Goal: Task Accomplishment & Management: Manage account settings

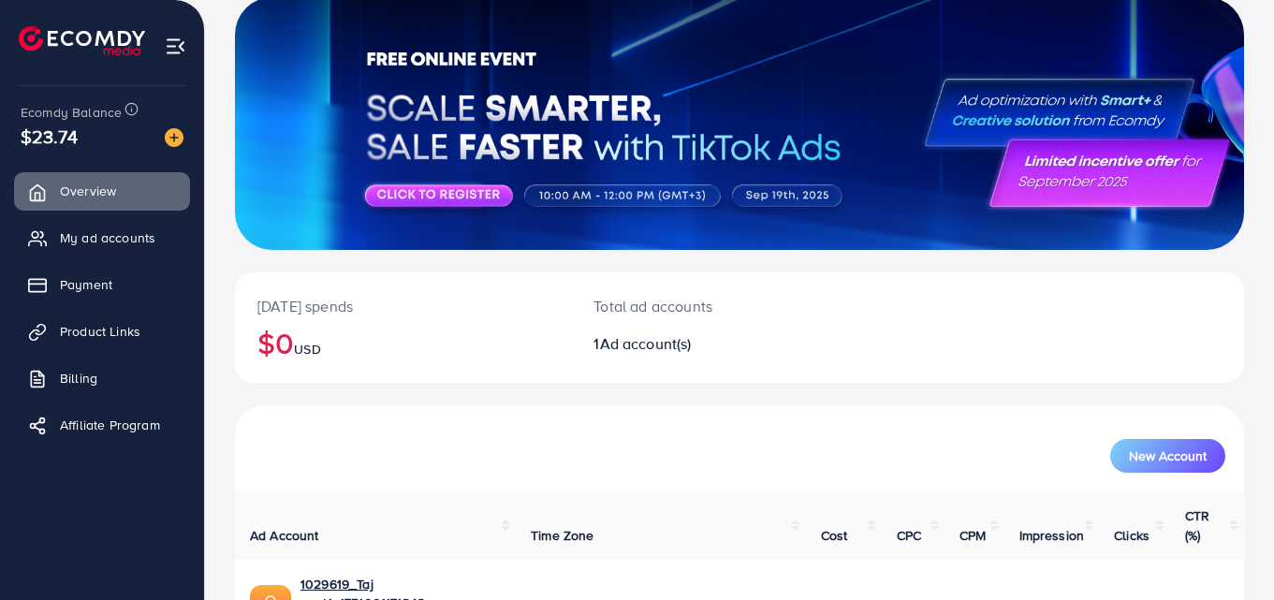
scroll to position [213, 0]
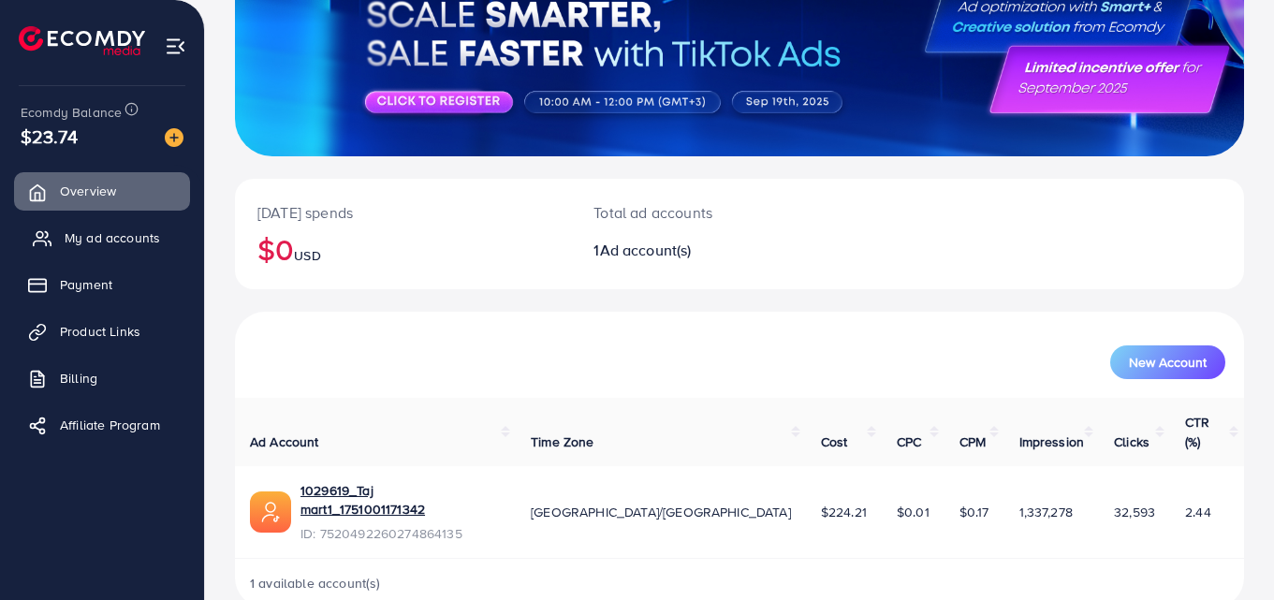
click at [90, 243] on span "My ad accounts" at bounding box center [113, 237] width 96 height 19
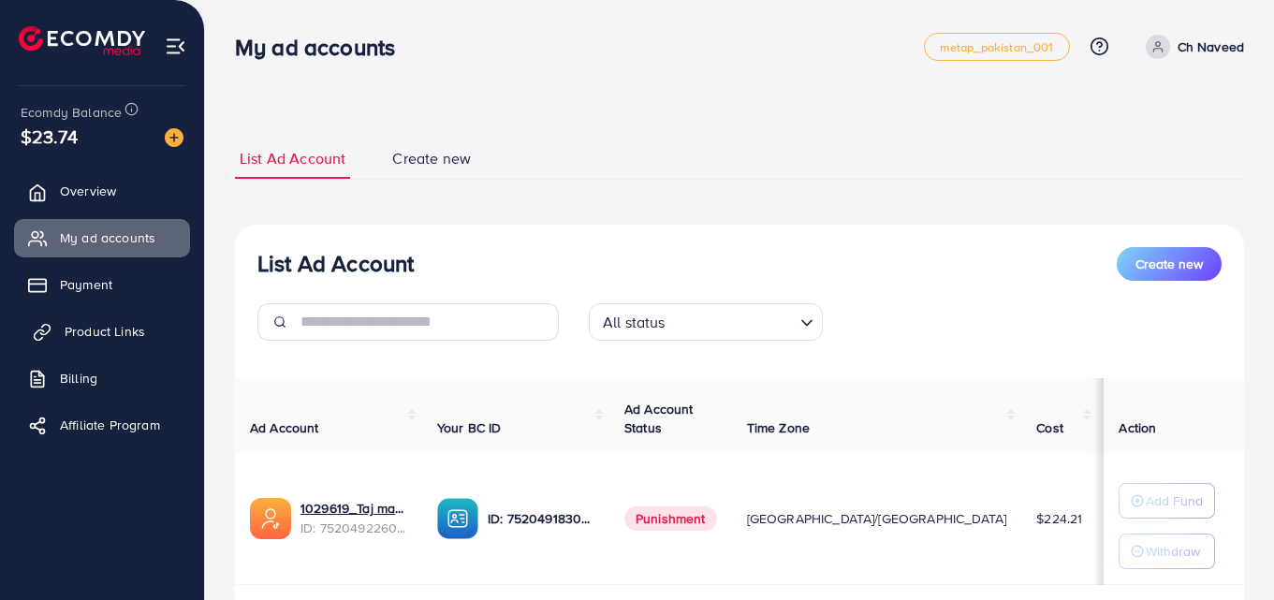
click at [118, 318] on link "Product Links" at bounding box center [102, 331] width 176 height 37
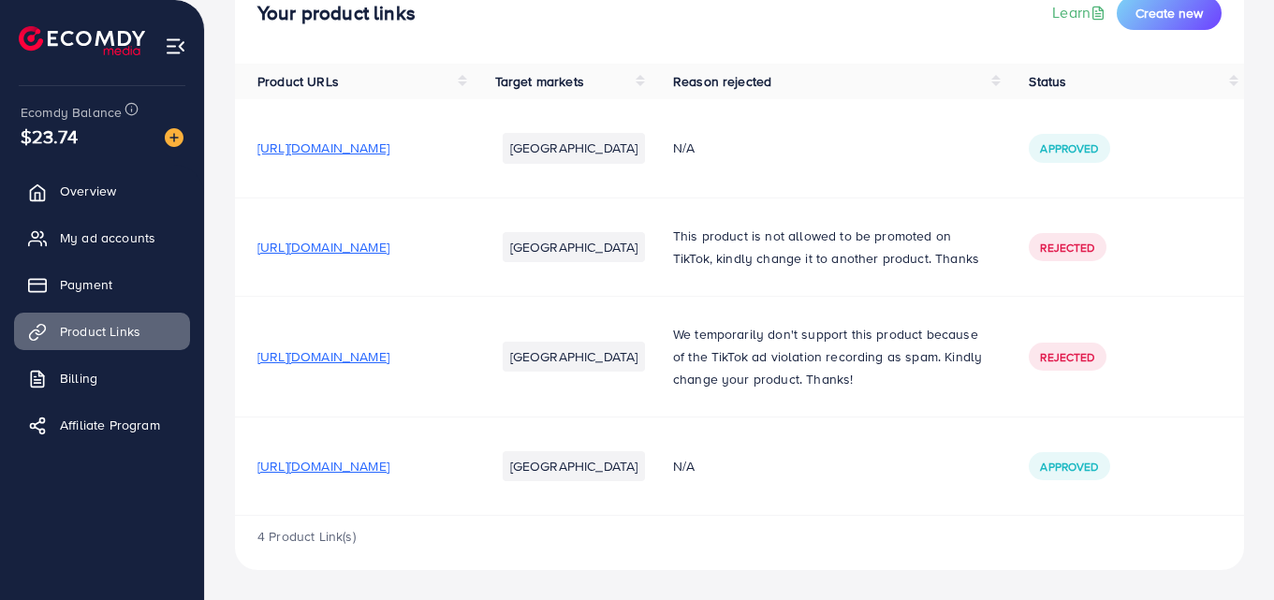
scroll to position [184, 0]
click at [390, 463] on span "https://guviyx-cw.myshopify.com/products/magic-books-set-write-wipe?utm_source=…" at bounding box center [324, 466] width 132 height 19
click at [361, 350] on span "https://guviyx-cw.myshopify.com/products/lcd-writing-tablet-8-5-inch?utm_source…" at bounding box center [324, 356] width 132 height 19
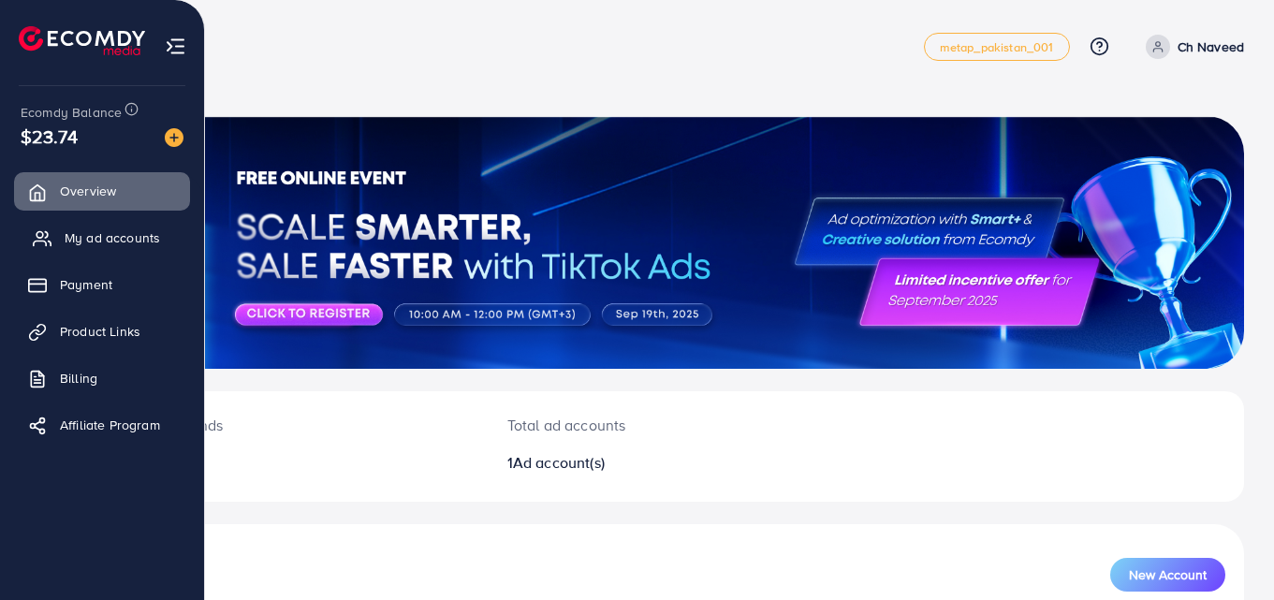
click at [110, 232] on span "My ad accounts" at bounding box center [113, 237] width 96 height 19
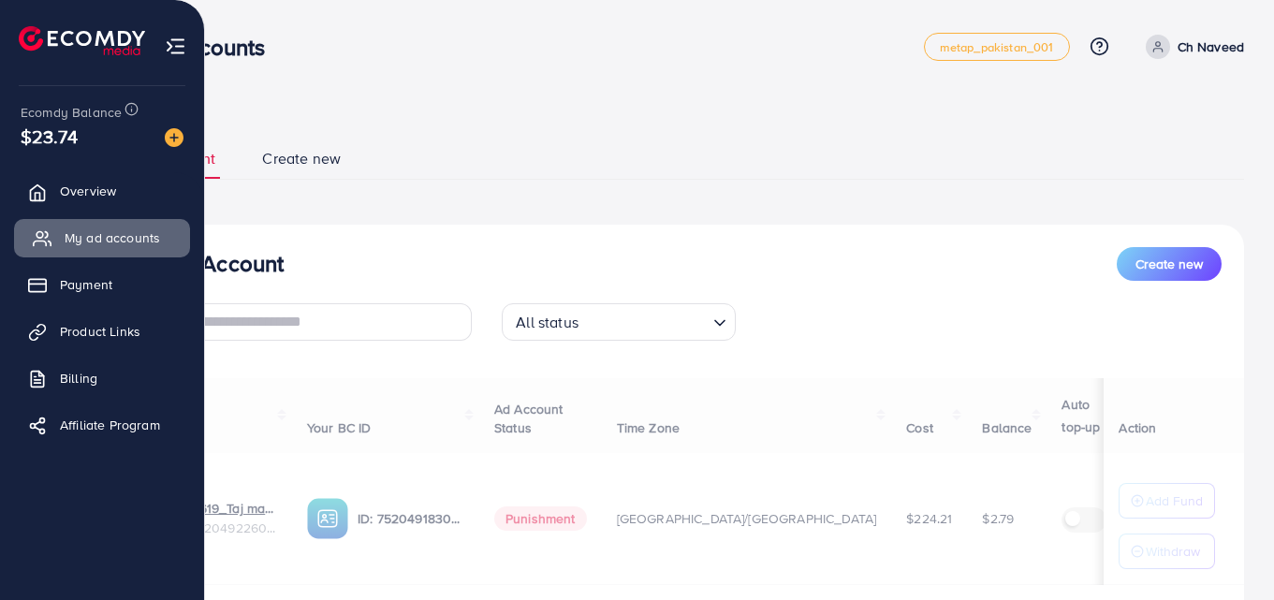
click at [110, 232] on span "My ad accounts" at bounding box center [113, 237] width 96 height 19
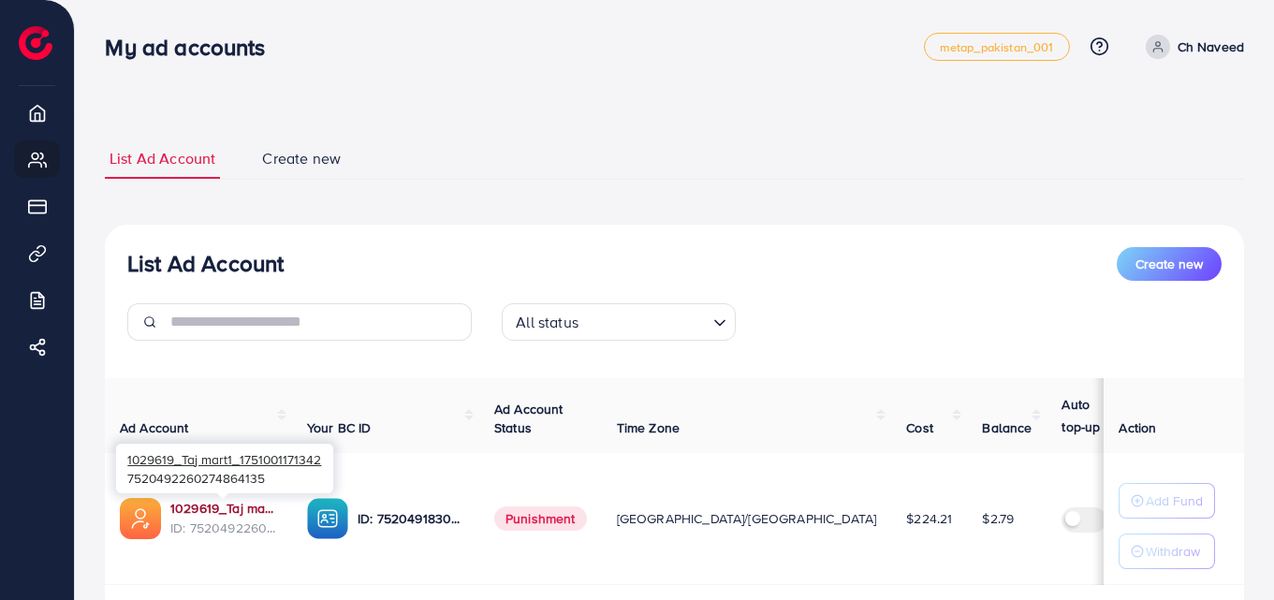
click at [212, 504] on link "1029619_Taj mart1_1751001171342" at bounding box center [223, 508] width 107 height 19
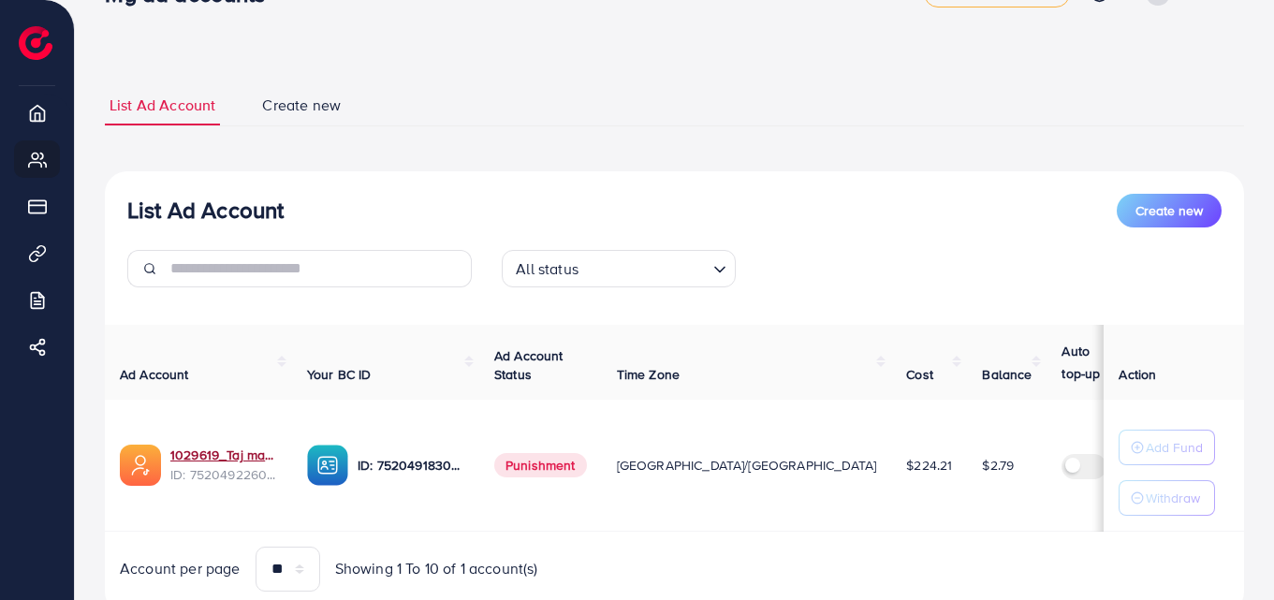
scroll to position [54, 0]
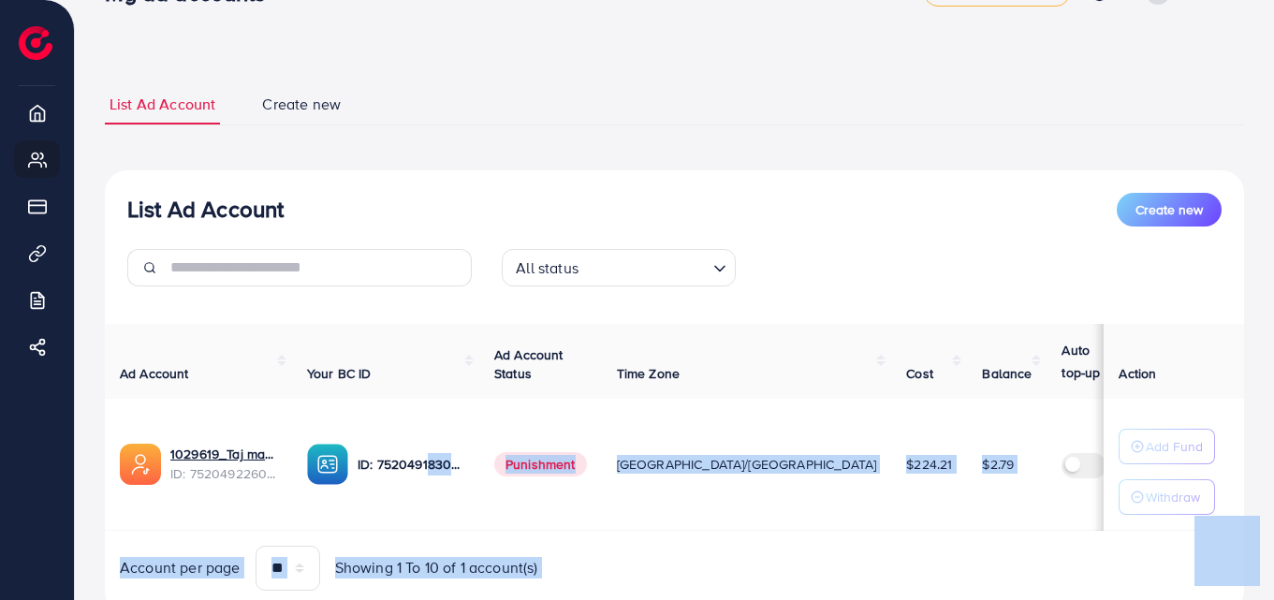
drag, startPoint x: 344, startPoint y: 430, endPoint x: 417, endPoint y: 416, distance: 74.4
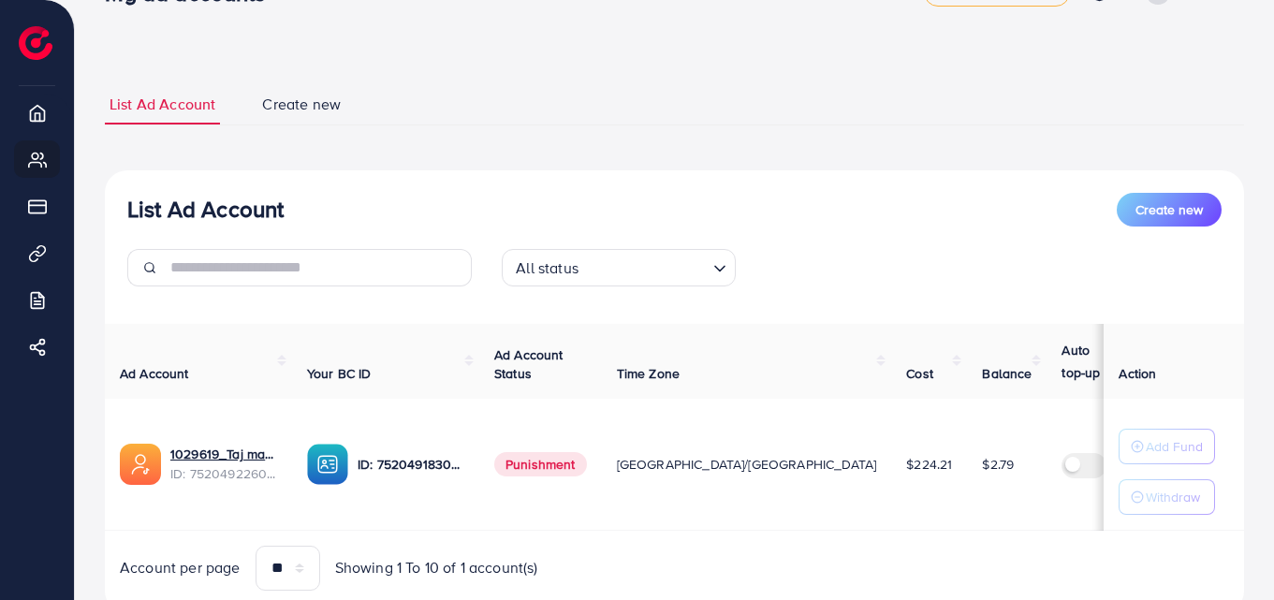
click at [347, 401] on td "ID: 7520491830920724488" at bounding box center [385, 465] width 187 height 132
drag, startPoint x: 346, startPoint y: 430, endPoint x: 358, endPoint y: 434, distance: 13.0
click at [358, 435] on div "7520491830920724488" at bounding box center [411, 432] width 161 height 31
drag, startPoint x: 477, startPoint y: 425, endPoint x: 342, endPoint y: 431, distance: 135.0
click at [342, 432] on div "7520491830920724488" at bounding box center [411, 432] width 161 height 31
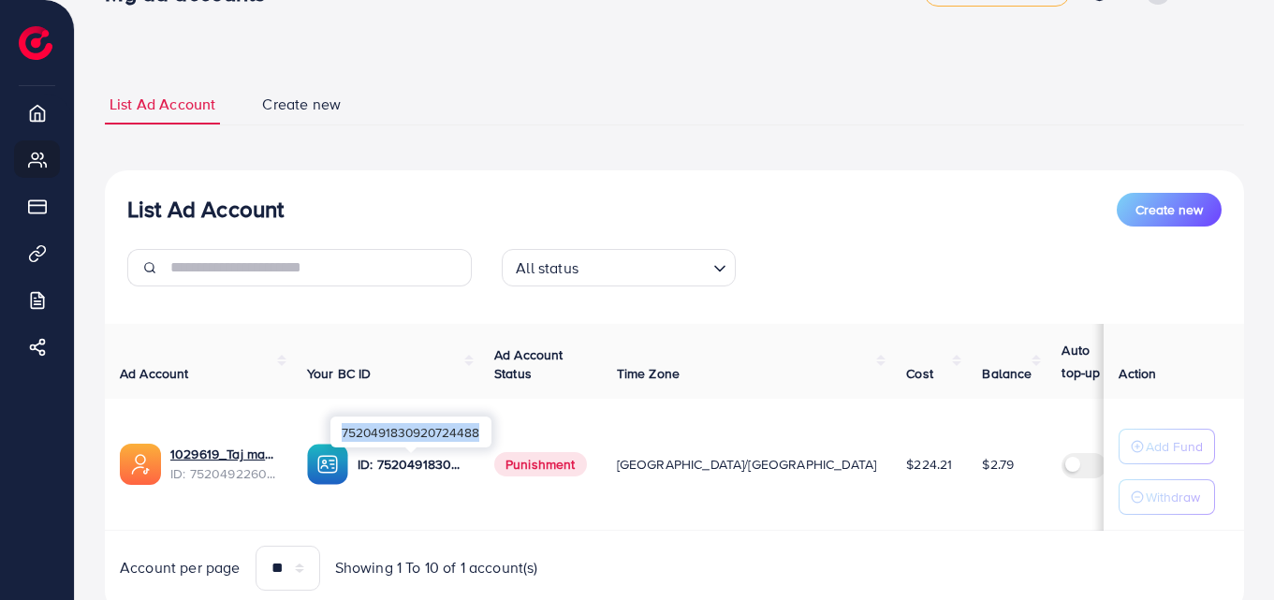
copy div "7520491830920724488"
drag, startPoint x: 478, startPoint y: 432, endPoint x: 343, endPoint y: 431, distance: 135.8
click at [341, 435] on div "7520491830920724488" at bounding box center [411, 432] width 161 height 31
copy div "7520491830920724488"
